Goal: Find contact information: Find contact information

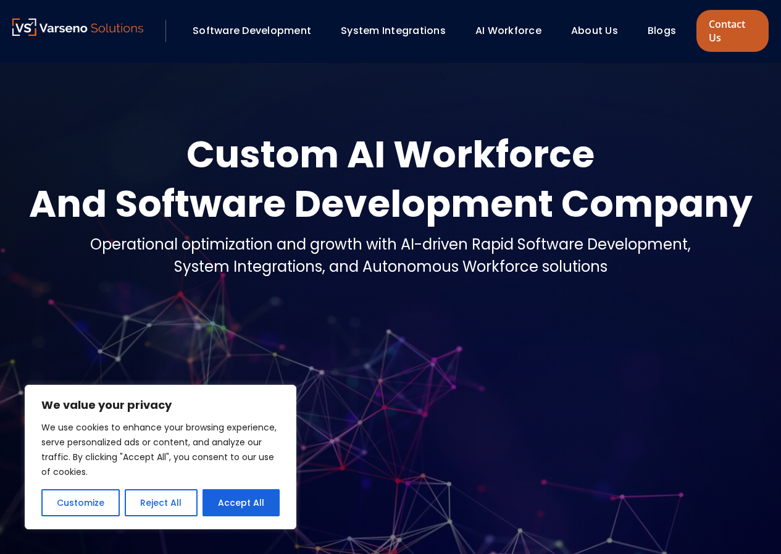
click at [746, 24] on link "Contact Us" at bounding box center [732, 31] width 72 height 42
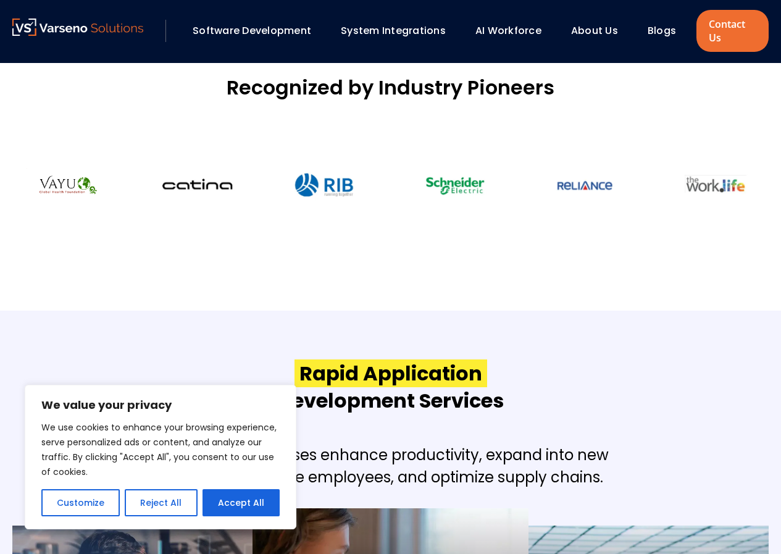
scroll to position [1073, 0]
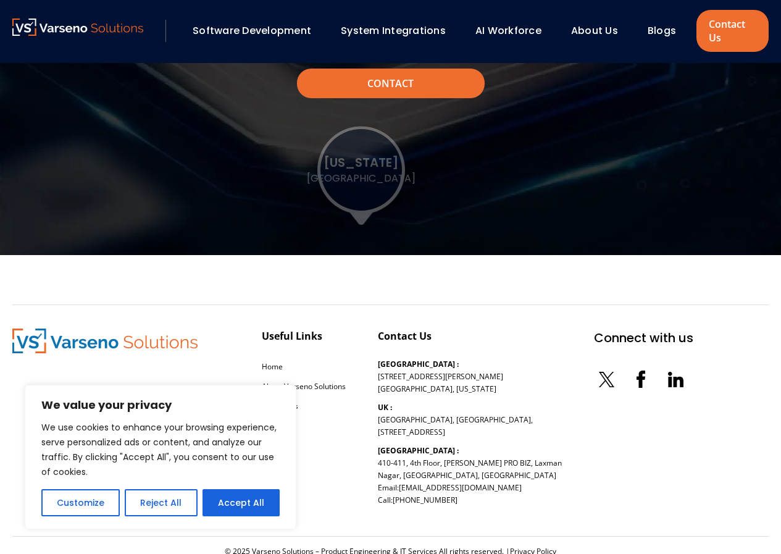
scroll to position [1421, 0]
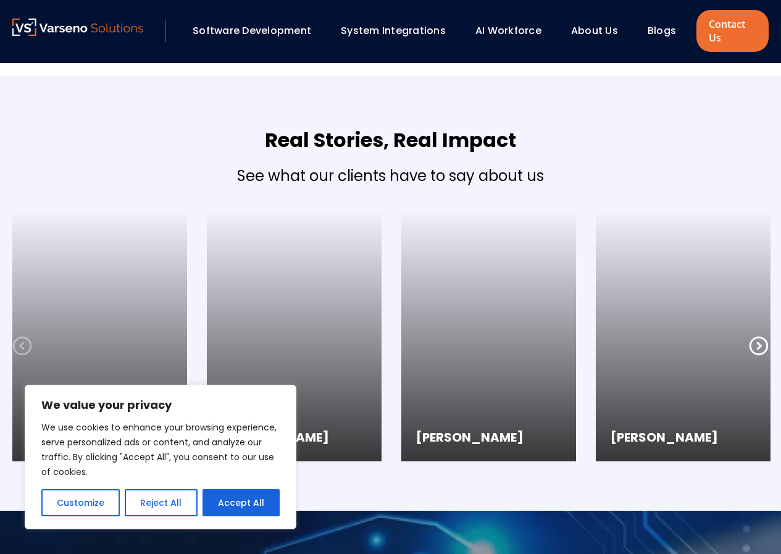
scroll to position [3569, 0]
